Goal: Find specific page/section: Find specific page/section

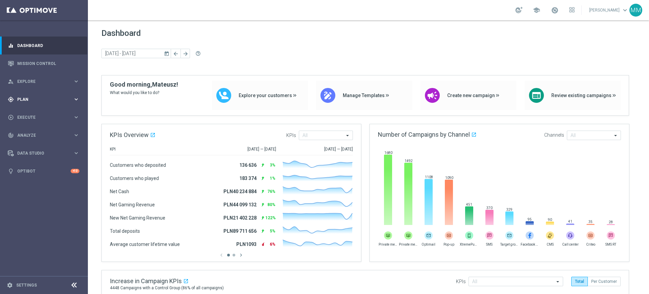
click at [38, 102] on div "gps_fixed Plan" at bounding box center [40, 99] width 65 height 6
click at [38, 68] on link "Mission Control" at bounding box center [48, 63] width 62 height 18
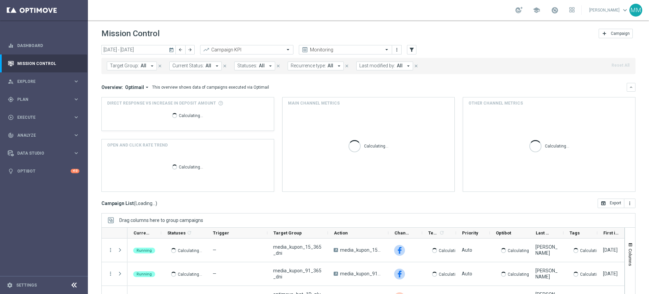
click at [123, 67] on span "Target Group:" at bounding box center [124, 66] width 29 height 6
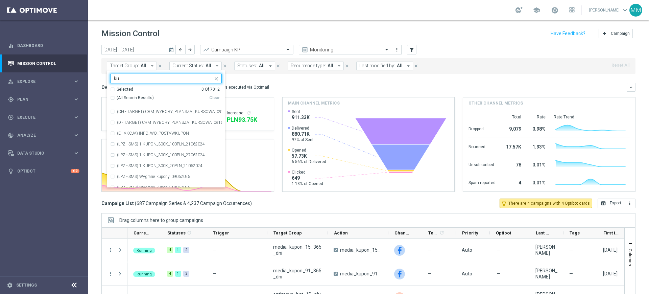
click at [166, 76] on input "ku" at bounding box center [163, 79] width 99 height 6
type input "ku"
click at [405, 63] on icon "arrow_drop_down" at bounding box center [408, 66] width 6 height 6
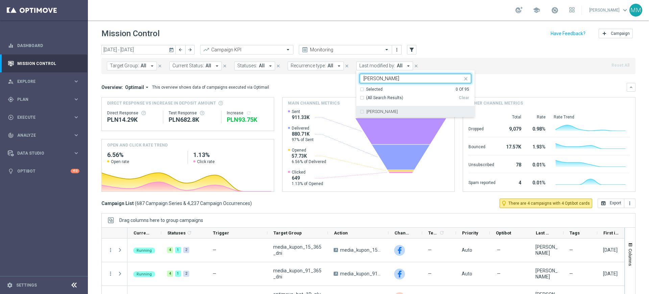
click at [377, 111] on label "Dawid Kubek" at bounding box center [381, 111] width 31 height 4
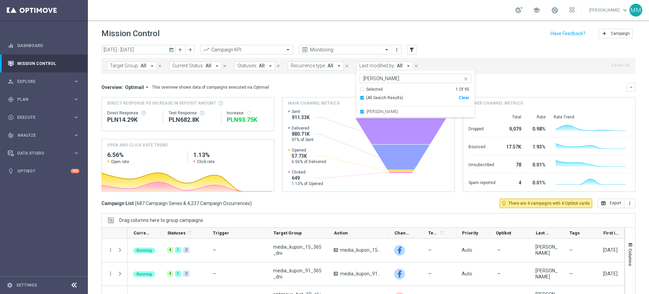
click at [376, 77] on input "kube" at bounding box center [412, 79] width 99 height 6
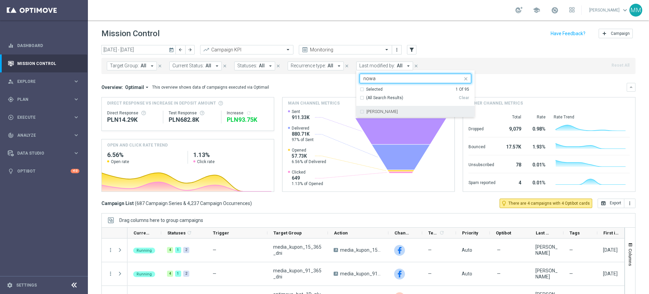
click at [383, 114] on div "Kamil Nowak" at bounding box center [416, 111] width 112 height 11
type input "nowa"
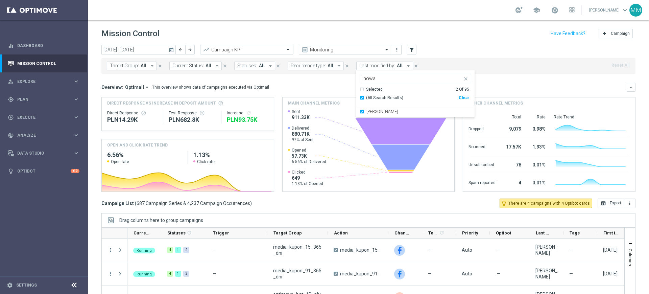
click at [422, 61] on div "Target Group: All arrow_drop_down close Current Status: All arrow_drop_down clo…" at bounding box center [368, 66] width 534 height 16
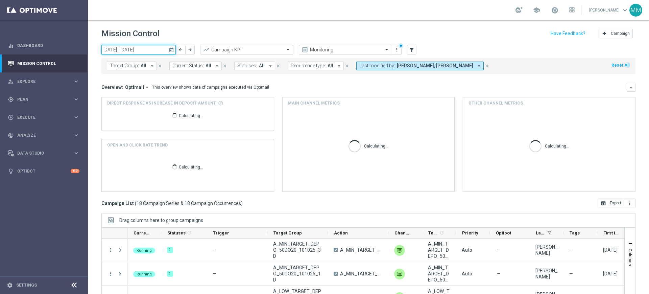
click at [151, 49] on input "06 Oct 2025 - 12 Oct 2025" at bounding box center [138, 49] width 74 height 9
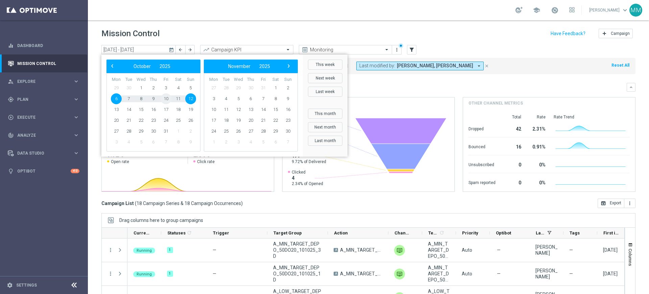
click at [167, 98] on span "10" at bounding box center [166, 98] width 11 height 11
type input "10 Oct 2025 - 10 Oct 2025"
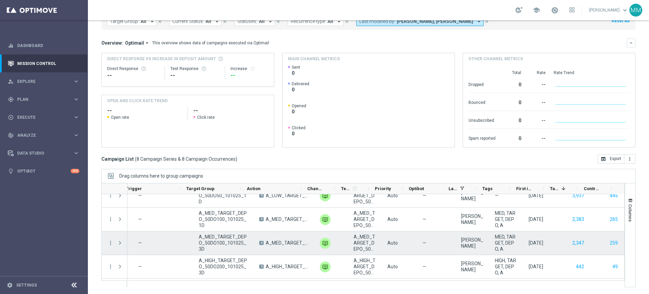
scroll to position [103, 0]
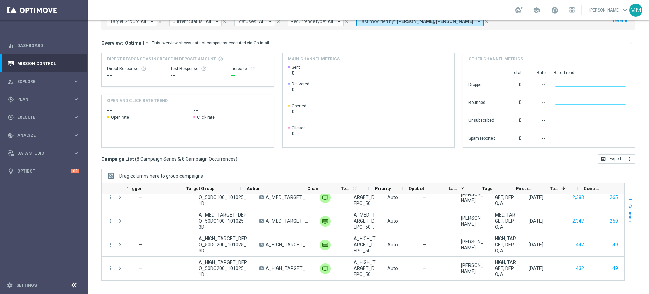
click at [628, 198] on span "button" at bounding box center [630, 200] width 5 height 5
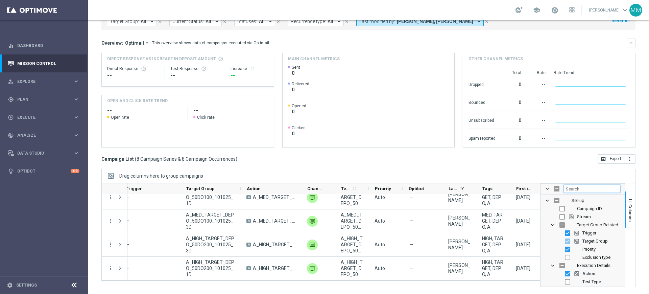
click at [574, 188] on input "Filter Columns Input" at bounding box center [591, 189] width 57 height 8
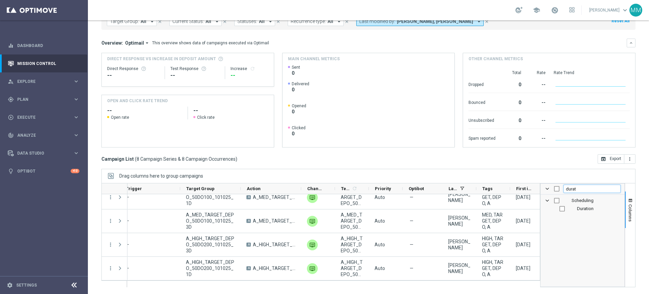
type input "durat"
click at [559, 208] on input "Press SPACE to toggle visibility (hidden)" at bounding box center [561, 208] width 5 height 5
checkbox input "true"
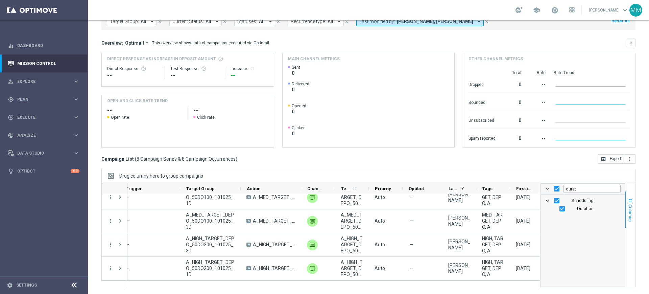
click at [628, 209] on span "Columns" at bounding box center [630, 212] width 5 height 17
